Goal: Task Accomplishment & Management: Use online tool/utility

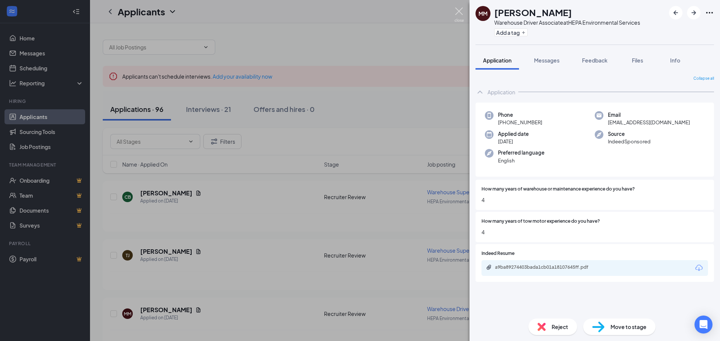
click at [455, 12] on img at bounding box center [458, 14] width 9 height 15
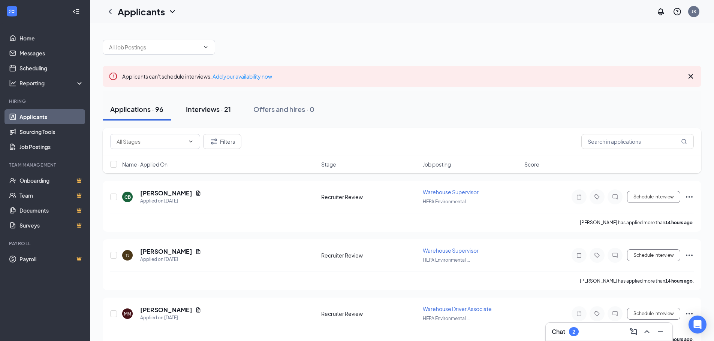
click at [204, 109] on div "Interviews · 21" at bounding box center [208, 109] width 45 height 9
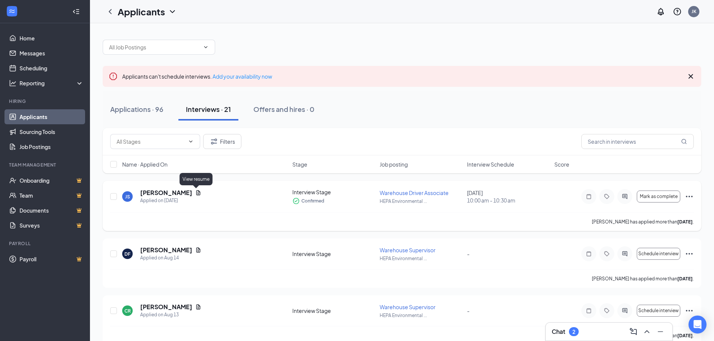
click at [196, 192] on icon "Document" at bounding box center [198, 192] width 4 height 5
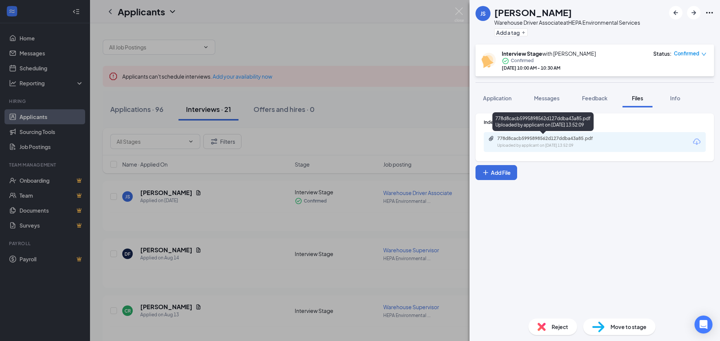
click at [519, 141] on div "778d8cacb5995898562d127ddba43a85.pdf" at bounding box center [549, 139] width 105 height 6
click at [451, 8] on div "JS [PERSON_NAME] Warehouse Driver Associate at HEPA Environmental Services Add …" at bounding box center [360, 170] width 720 height 341
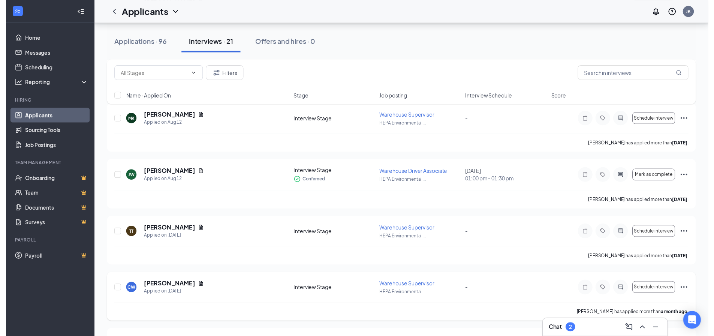
scroll to position [262, 0]
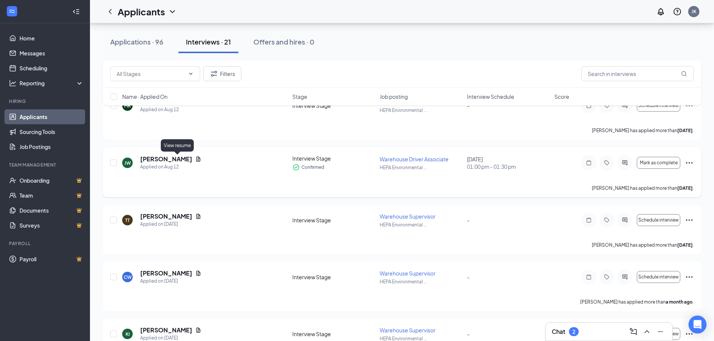
click at [195, 159] on icon "Document" at bounding box center [198, 159] width 6 height 6
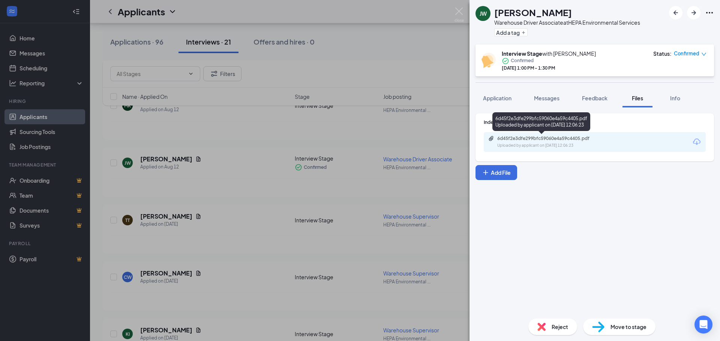
click at [525, 136] on div "6d45f2e3dfe299bfc59060e4a59c4405.pdf" at bounding box center [549, 139] width 105 height 6
click at [444, 130] on div "[PERSON_NAME] [PERSON_NAME] Warehouse Driver Associate at HEPA Environmental Se…" at bounding box center [360, 170] width 720 height 341
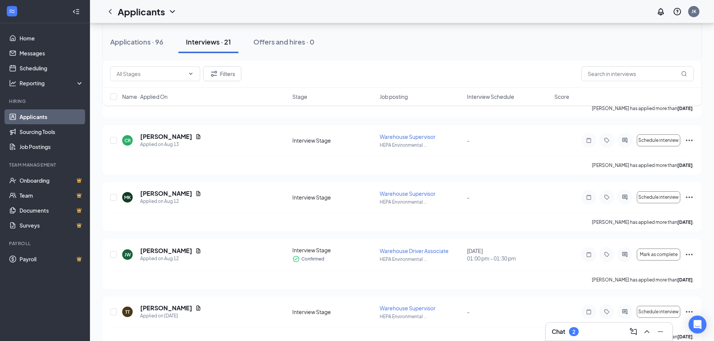
scroll to position [187, 0]
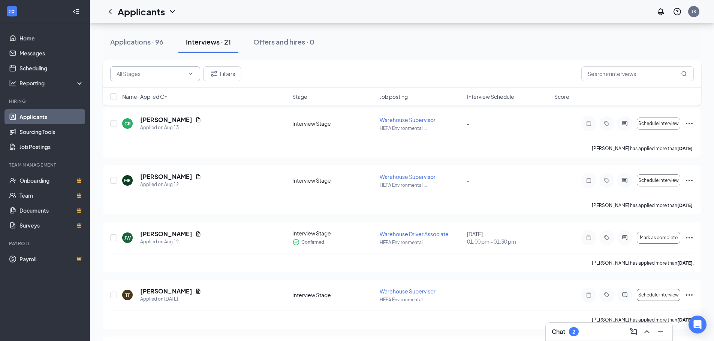
click at [169, 77] on input "text" at bounding box center [151, 74] width 68 height 8
click at [135, 41] on div "Applications · 96" at bounding box center [136, 41] width 53 height 9
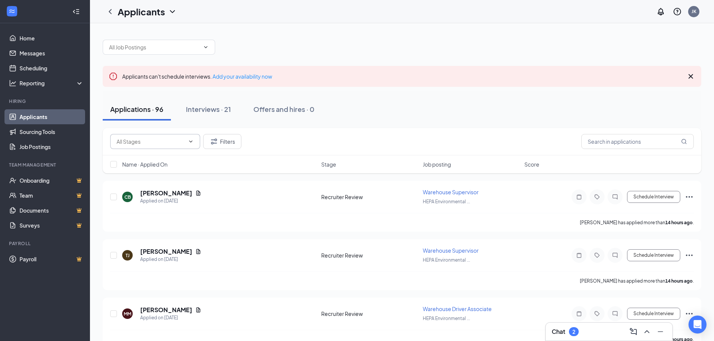
click at [190, 141] on icon "ChevronDown" at bounding box center [191, 142] width 6 height 6
click at [177, 172] on div "Recruiter Review (6)" at bounding box center [155, 176] width 78 height 8
type input "Recruiter Review (6)"
click at [195, 193] on icon "Document" at bounding box center [198, 193] width 6 height 6
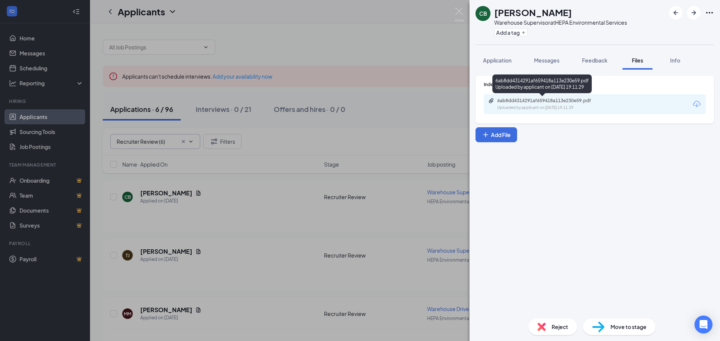
click at [550, 107] on div "Uploaded by applicant on [DATE] 19:11:29" at bounding box center [553, 108] width 112 height 6
